Goal: Task Accomplishment & Management: Use online tool/utility

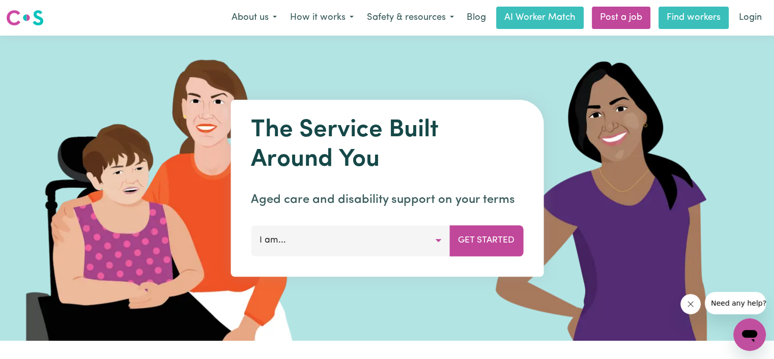
click at [697, 19] on link "Find workers" at bounding box center [693, 18] width 70 height 22
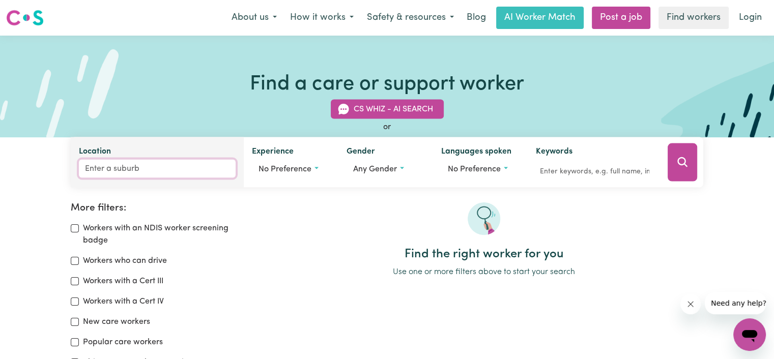
click at [127, 169] on input "Location" at bounding box center [157, 169] width 157 height 18
type input "com"
type input "comARA, New South Wales, 2440"
type input "como"
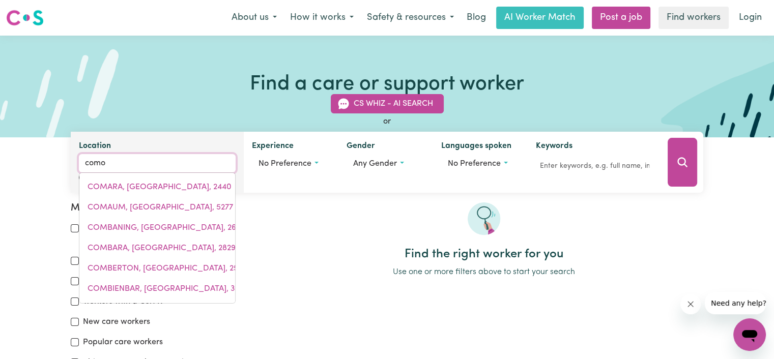
type input "como, New South Wales, 2226"
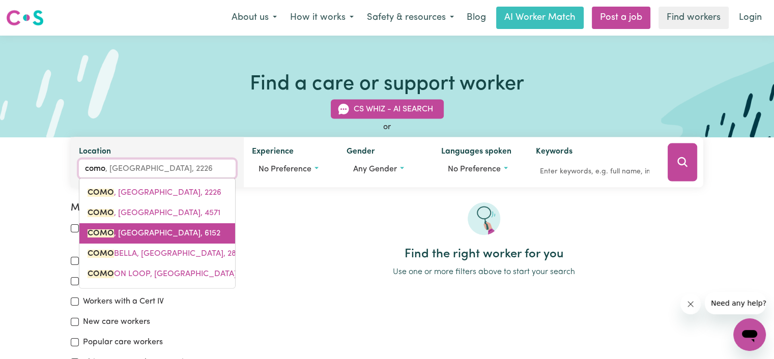
click at [178, 232] on span "COMO , Western Australia, 6152" at bounding box center [153, 233] width 133 height 8
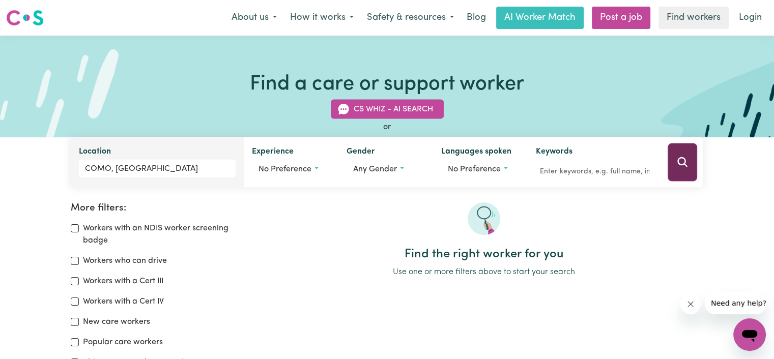
click at [682, 153] on button "Search" at bounding box center [682, 162] width 30 height 38
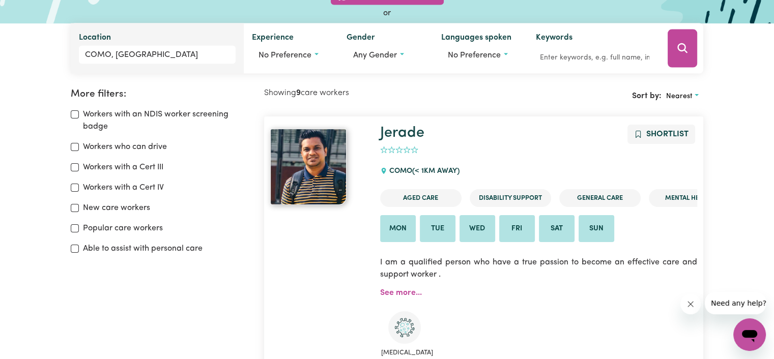
scroll to position [170, 0]
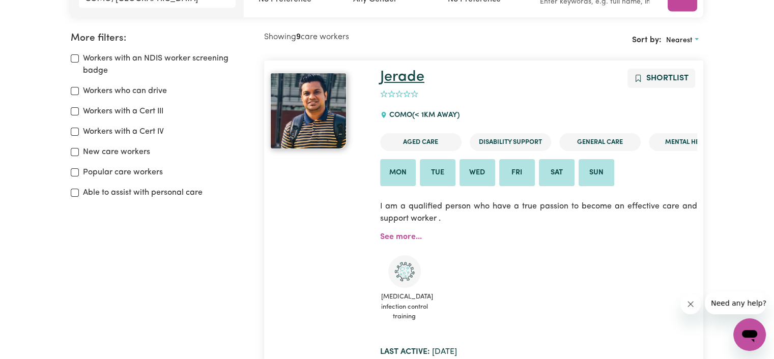
click at [404, 78] on link "Jerade" at bounding box center [402, 77] width 44 height 15
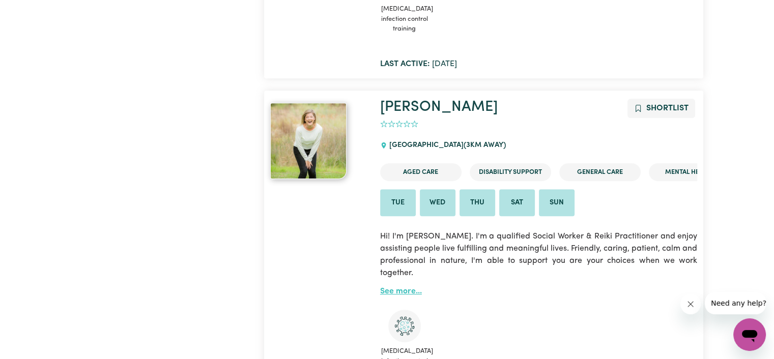
click at [395, 290] on link "See more..." at bounding box center [401, 291] width 42 height 8
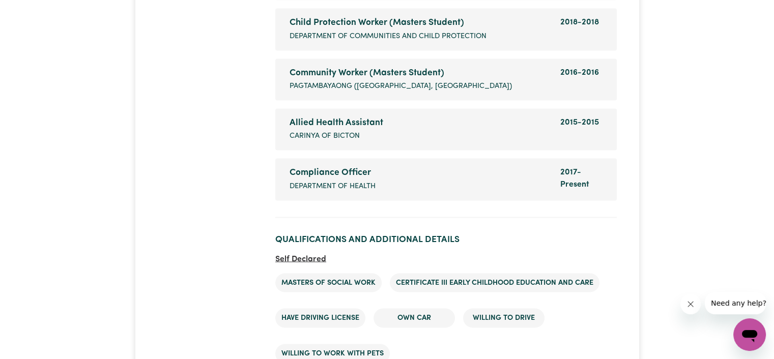
scroll to position [2017, 0]
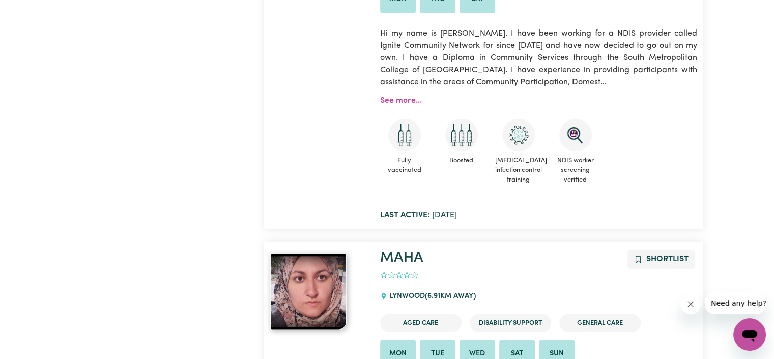
scroll to position [1899, 0]
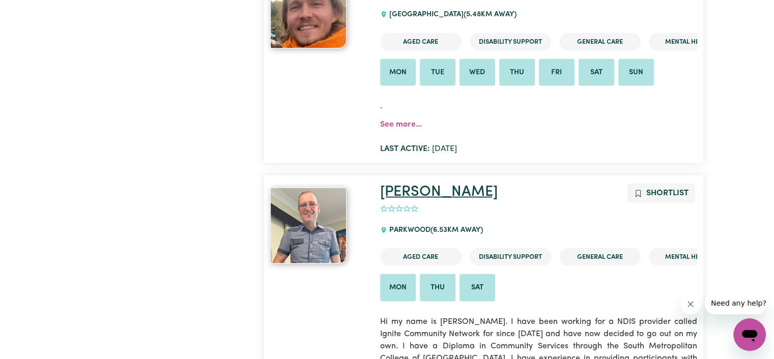
click at [421, 195] on link "[PERSON_NAME]" at bounding box center [439, 191] width 118 height 15
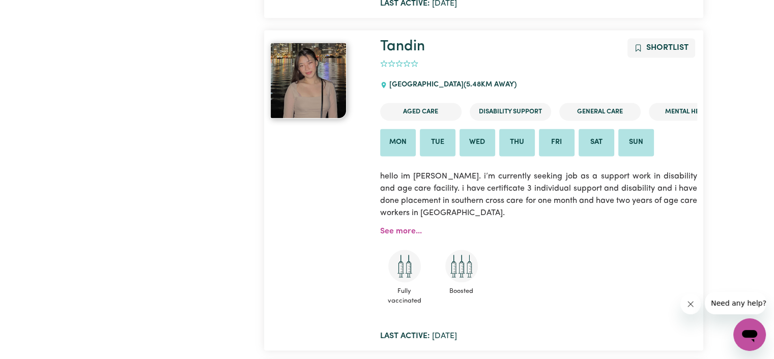
scroll to position [1492, 0]
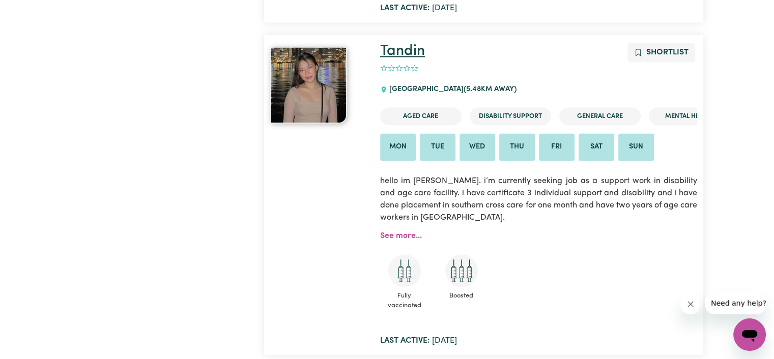
click at [408, 51] on link "Tandin" at bounding box center [402, 51] width 45 height 15
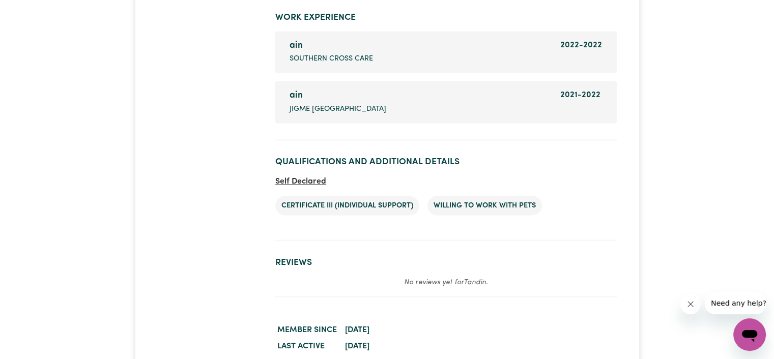
scroll to position [2017, 0]
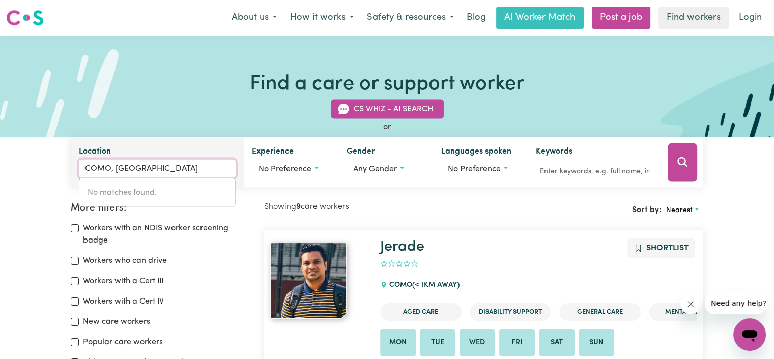
click at [187, 166] on input "COMO, [GEOGRAPHIC_DATA]" at bounding box center [157, 169] width 157 height 18
drag, startPoint x: 187, startPoint y: 166, endPoint x: 0, endPoint y: 162, distance: 187.2
click at [0, 162] on div "CS Whiz - AI Search or Location COMO, Western Australia No matches found. Exper…" at bounding box center [387, 137] width 774 height 100
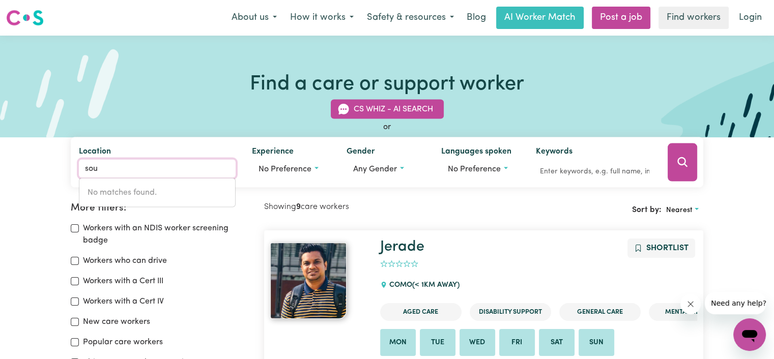
type input "sout"
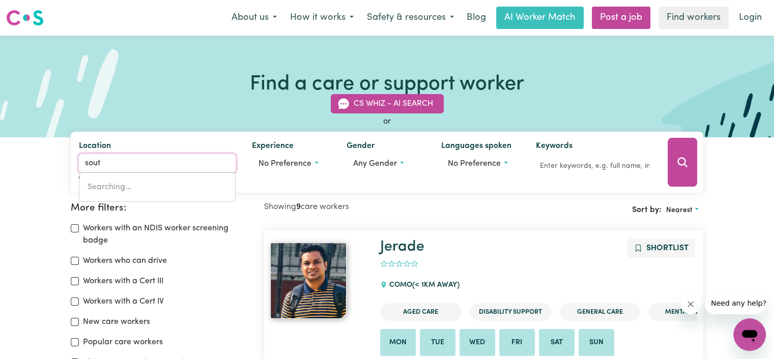
type input "soutH ALBURY, New South Wales, 2640"
type input "south"
type input "south ALBURY, New South Wales, 2640"
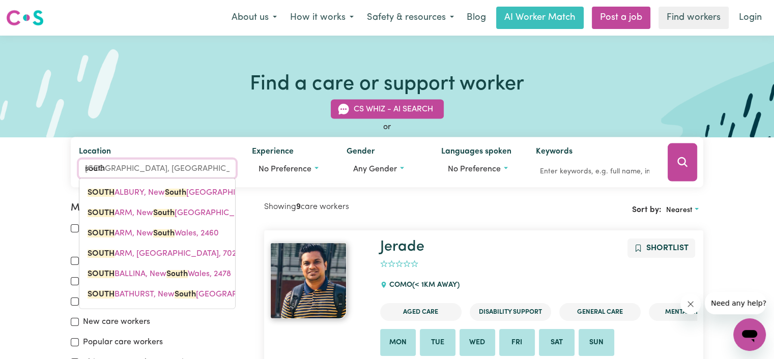
type input "south p"
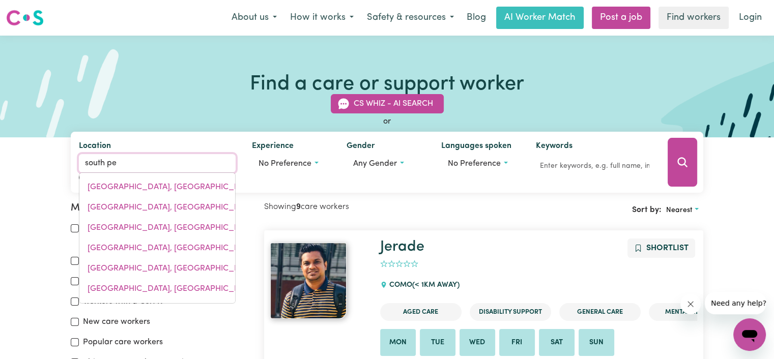
type input "south per"
type input "south perTH, Western Australia, 6151"
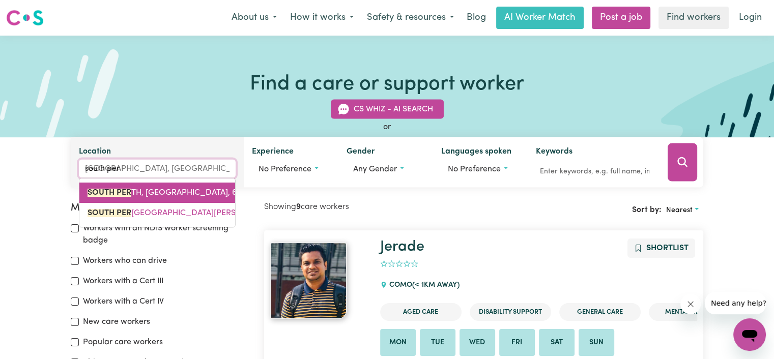
click at [125, 191] on mark "SOUTH PER" at bounding box center [109, 193] width 44 height 8
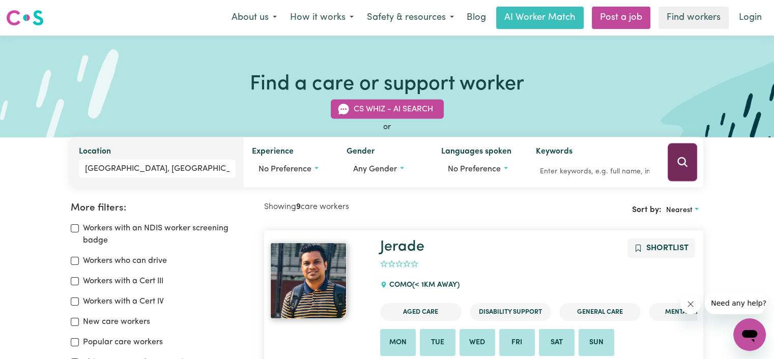
click at [682, 162] on icon "Search" at bounding box center [682, 162] width 12 height 12
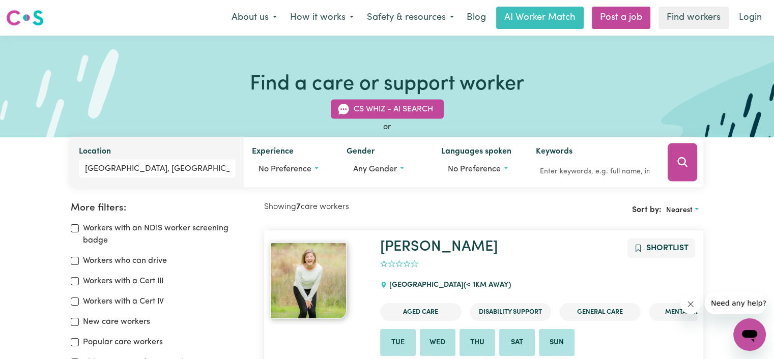
scroll to position [288, 0]
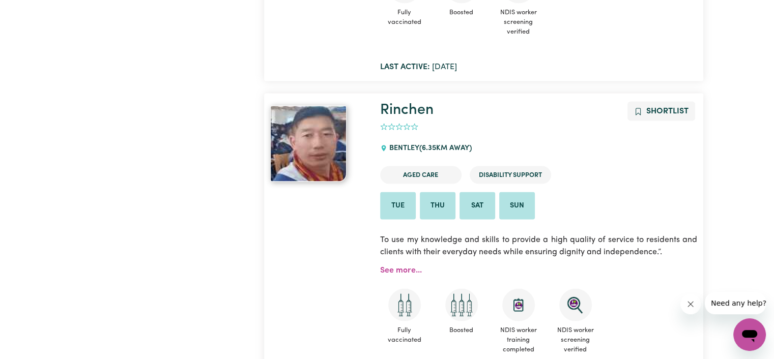
scroll to position [2306, 0]
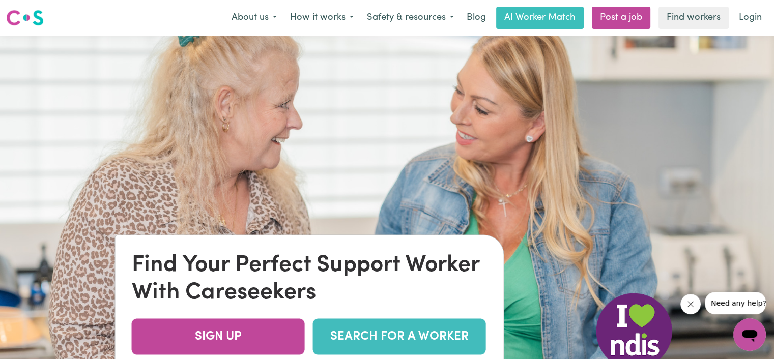
click at [407, 338] on link "SEARCH FOR A WORKER" at bounding box center [399, 336] width 173 height 36
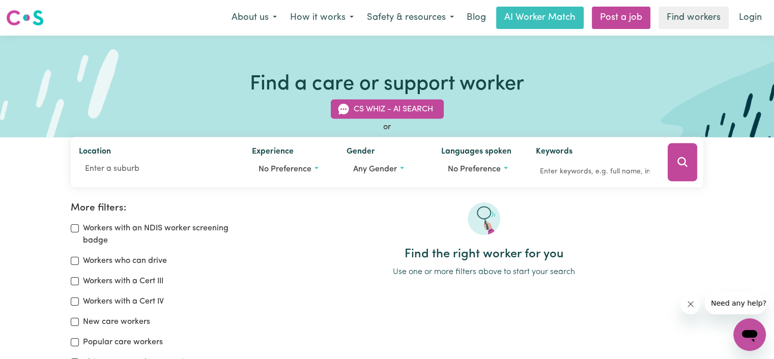
scroll to position [288, 0]
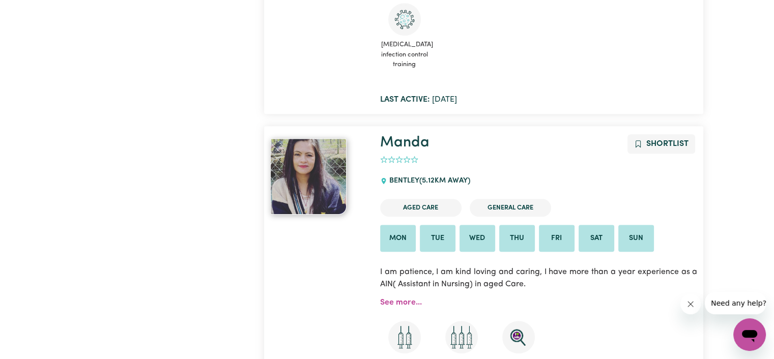
scroll to position [170, 0]
